Goal: Information Seeking & Learning: Learn about a topic

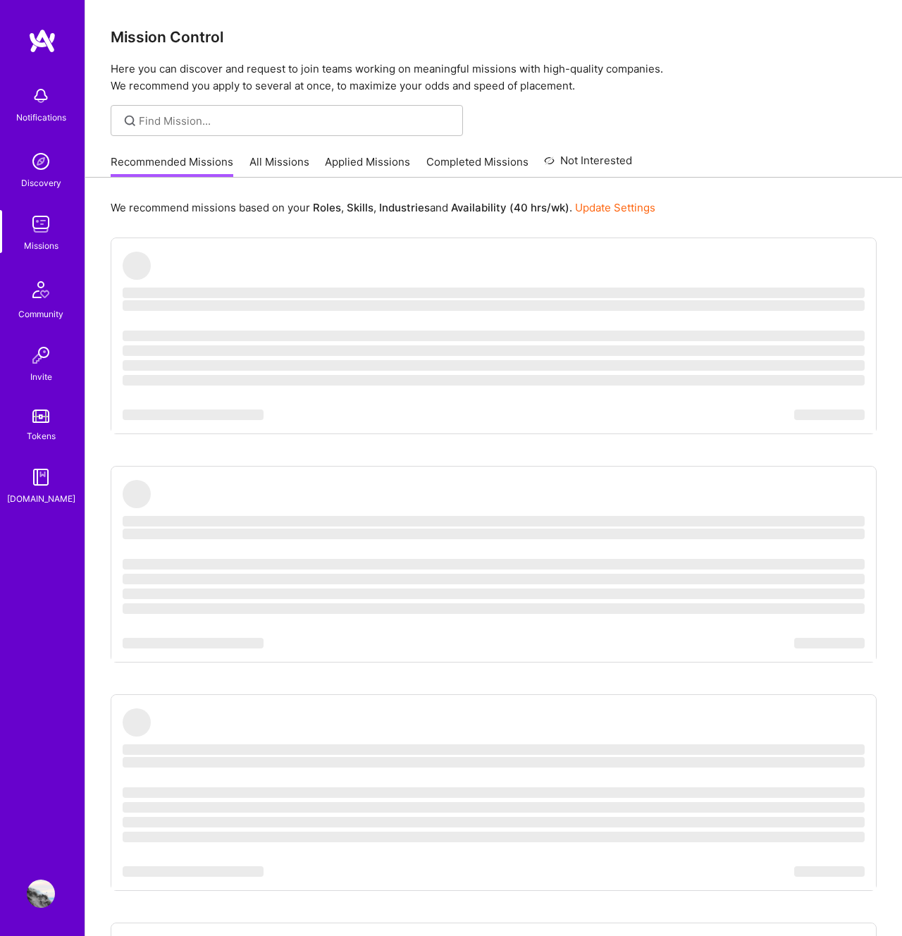
click at [531, 420] on ul "‌ ‌ ‌ ‌ ‌ ‌ ‌ ‌ ‌ ‌ ‌ ‌ ‌ ‌ ‌ ‌ ‌ ‌ ‌ ‌ ‌ ‌ ‌ ‌ ‌ ‌ ‌ ‌ ‌ ‌ ‌ ‌ ‌ ‌ ‌ ‌ ‌ ‌ ‌ ‌…" at bounding box center [494, 936] width 766 height 1397
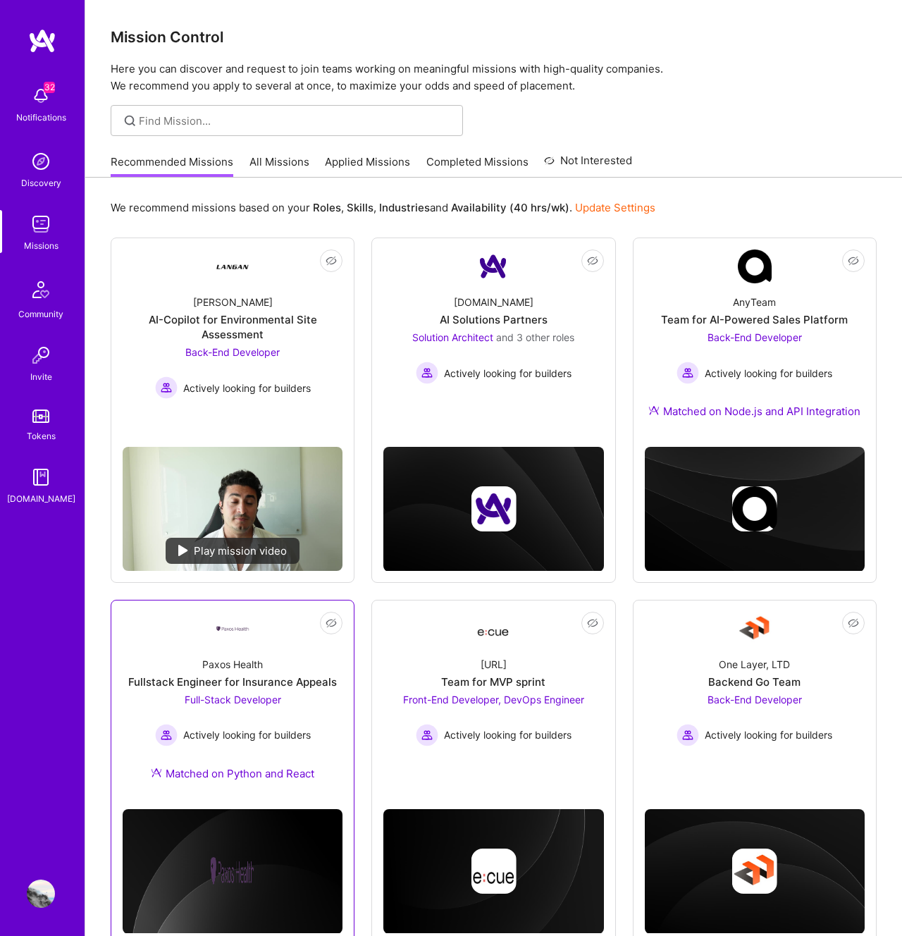
click at [266, 699] on span "Full-Stack Developer" at bounding box center [233, 700] width 97 height 12
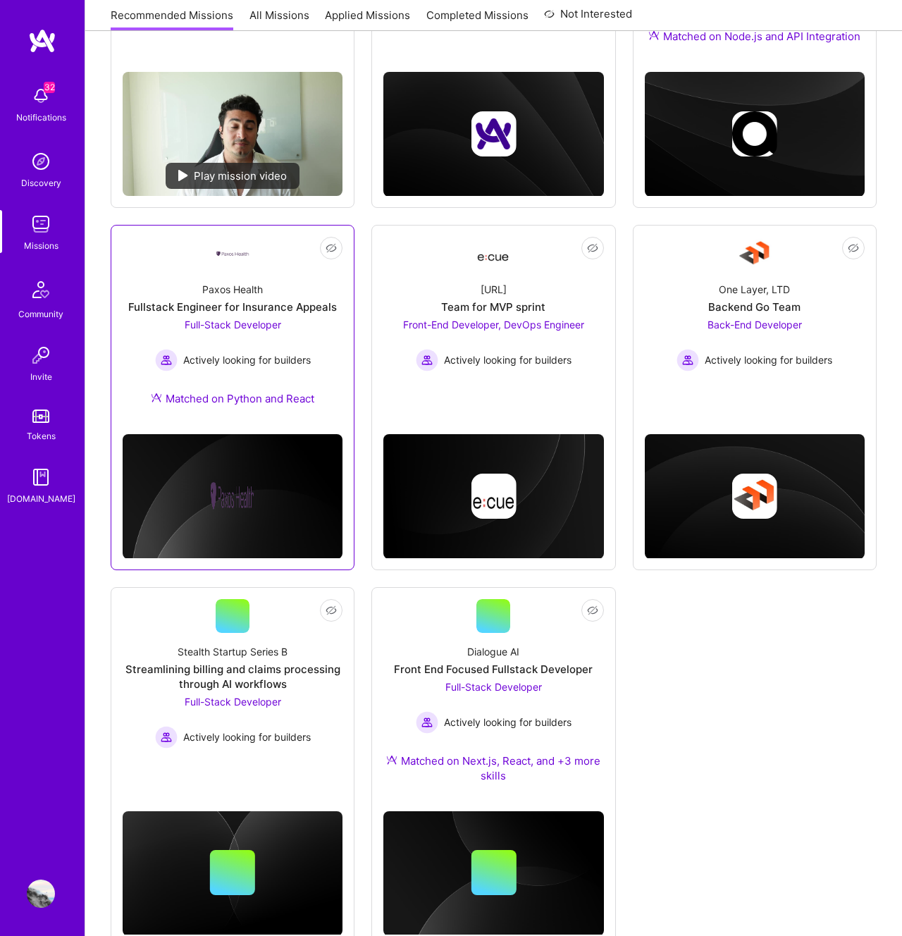
scroll to position [419, 0]
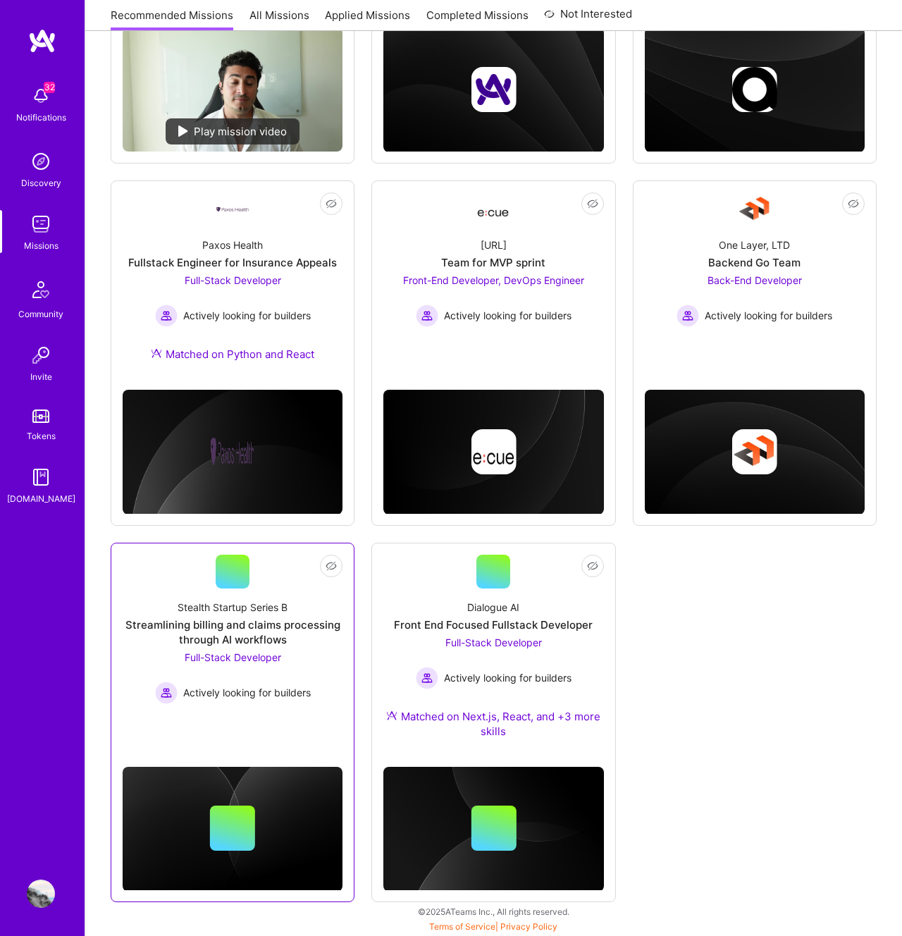
click at [252, 663] on div "Full-Stack Developer Actively looking for builders" at bounding box center [233, 677] width 156 height 54
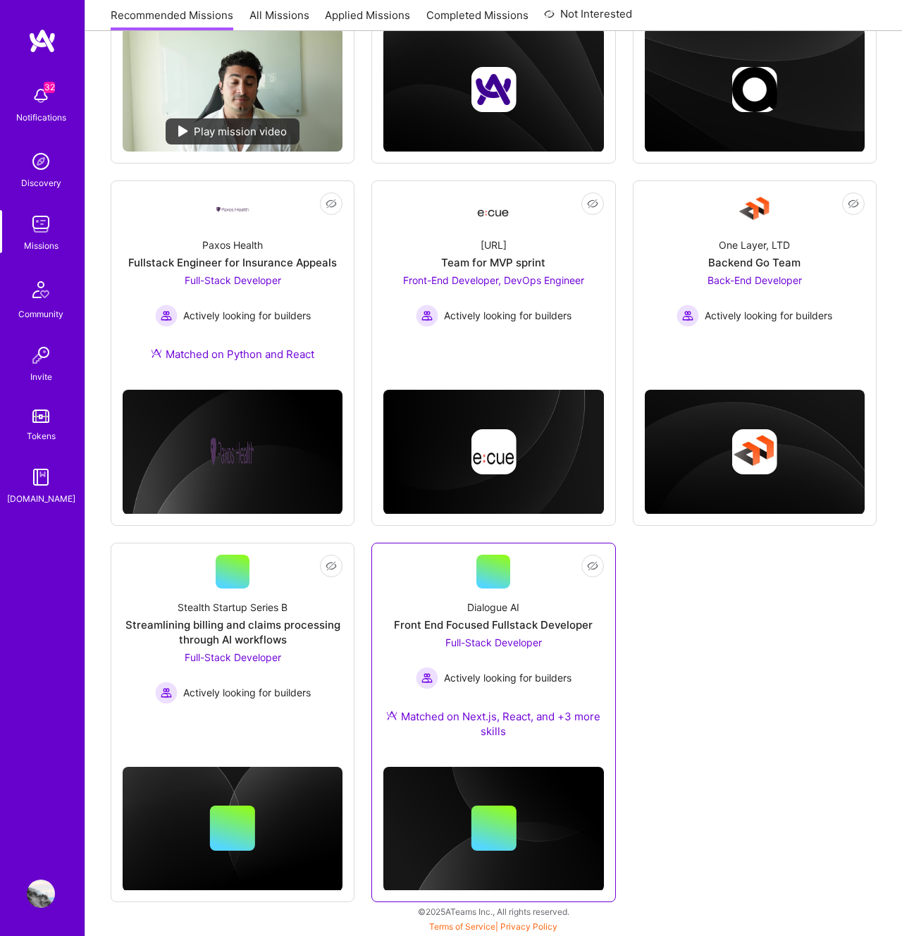
click at [522, 650] on div "Full-Stack Developer Actively looking for builders" at bounding box center [494, 662] width 156 height 54
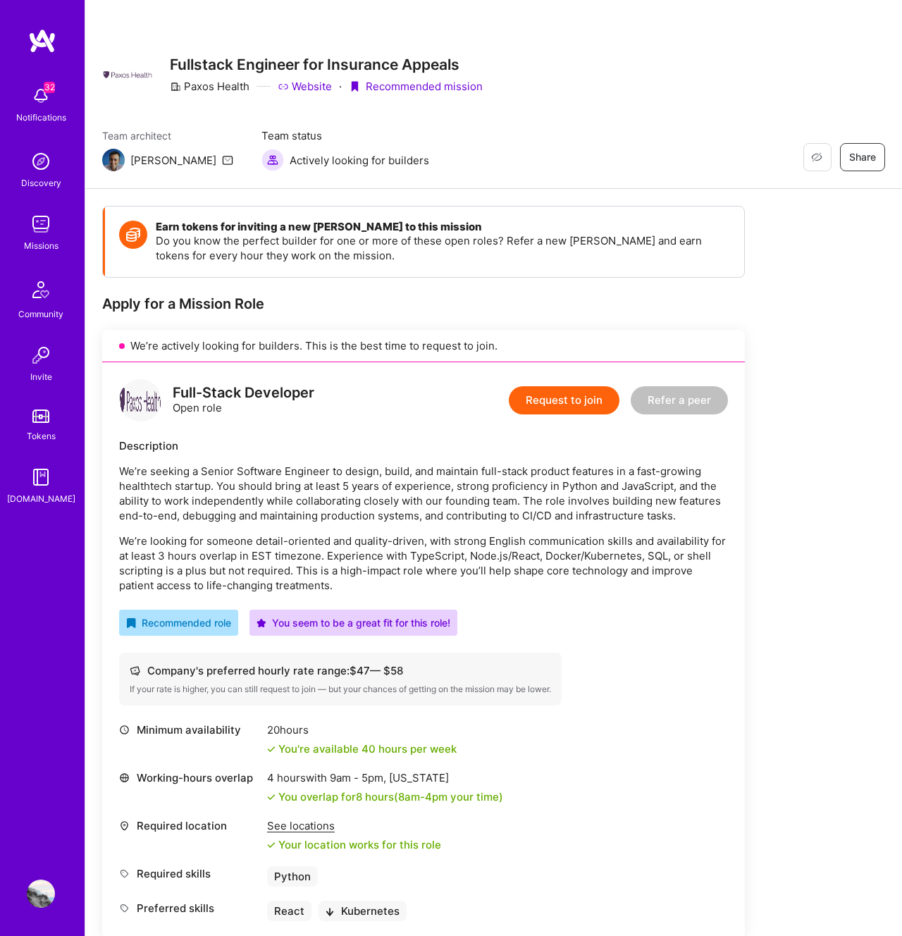
scroll to position [63, 0]
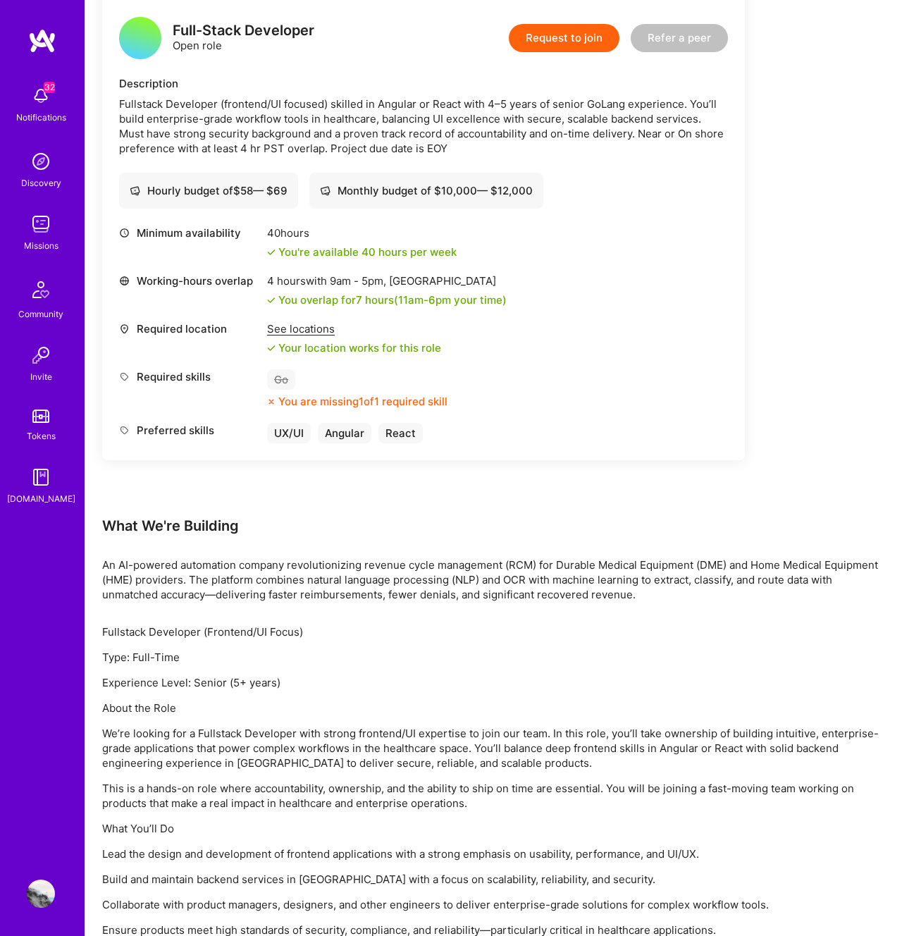
scroll to position [468, 0]
